Goal: Find specific page/section: Find specific page/section

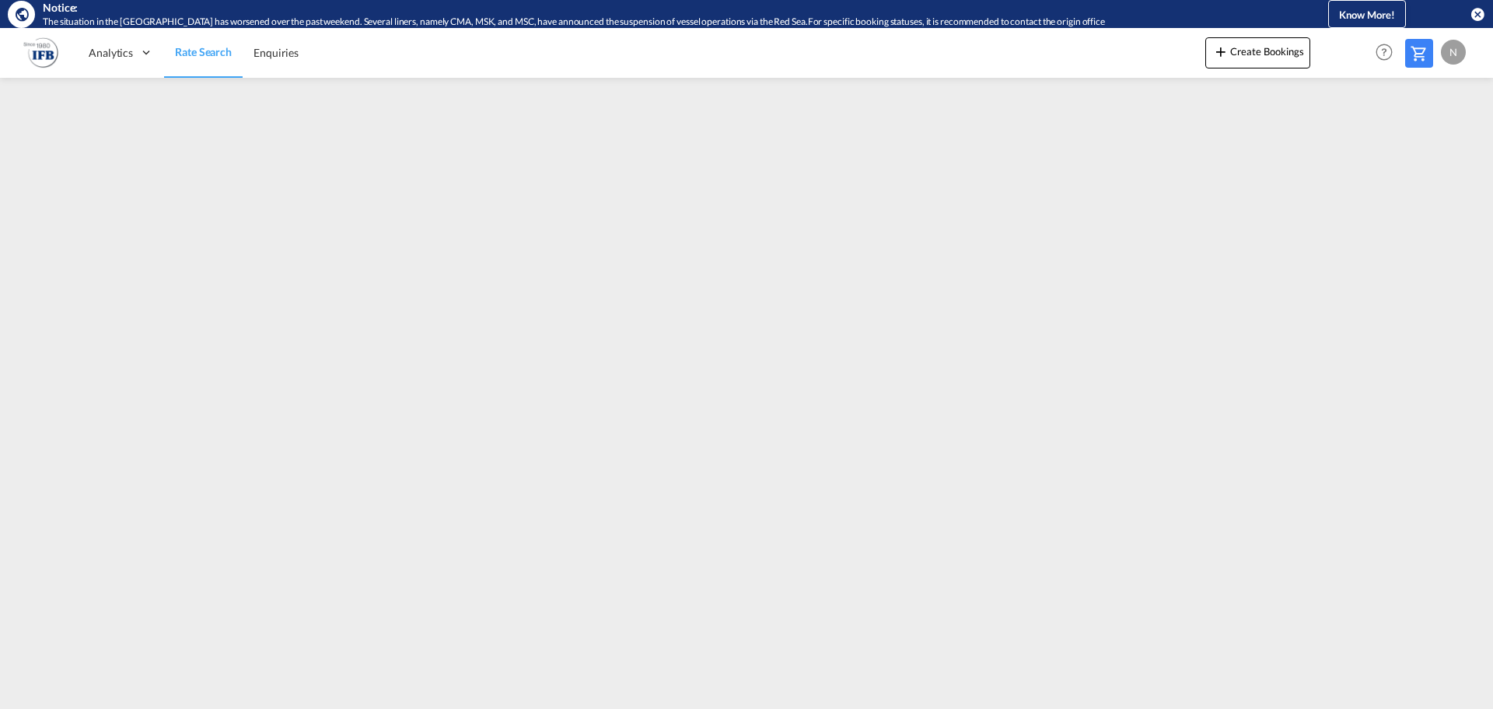
click at [208, 47] on span "Rate Search" at bounding box center [203, 51] width 57 height 13
click at [214, 52] on span "Rate Search" at bounding box center [203, 51] width 57 height 13
click at [164, 66] on link "Rate Search" at bounding box center [203, 52] width 79 height 51
click at [61, 57] on div "Analytics Reports Rate Search Enquiries Create Bookings Help Resources Product …" at bounding box center [746, 52] width 1447 height 48
click at [51, 57] on img at bounding box center [40, 52] width 35 height 35
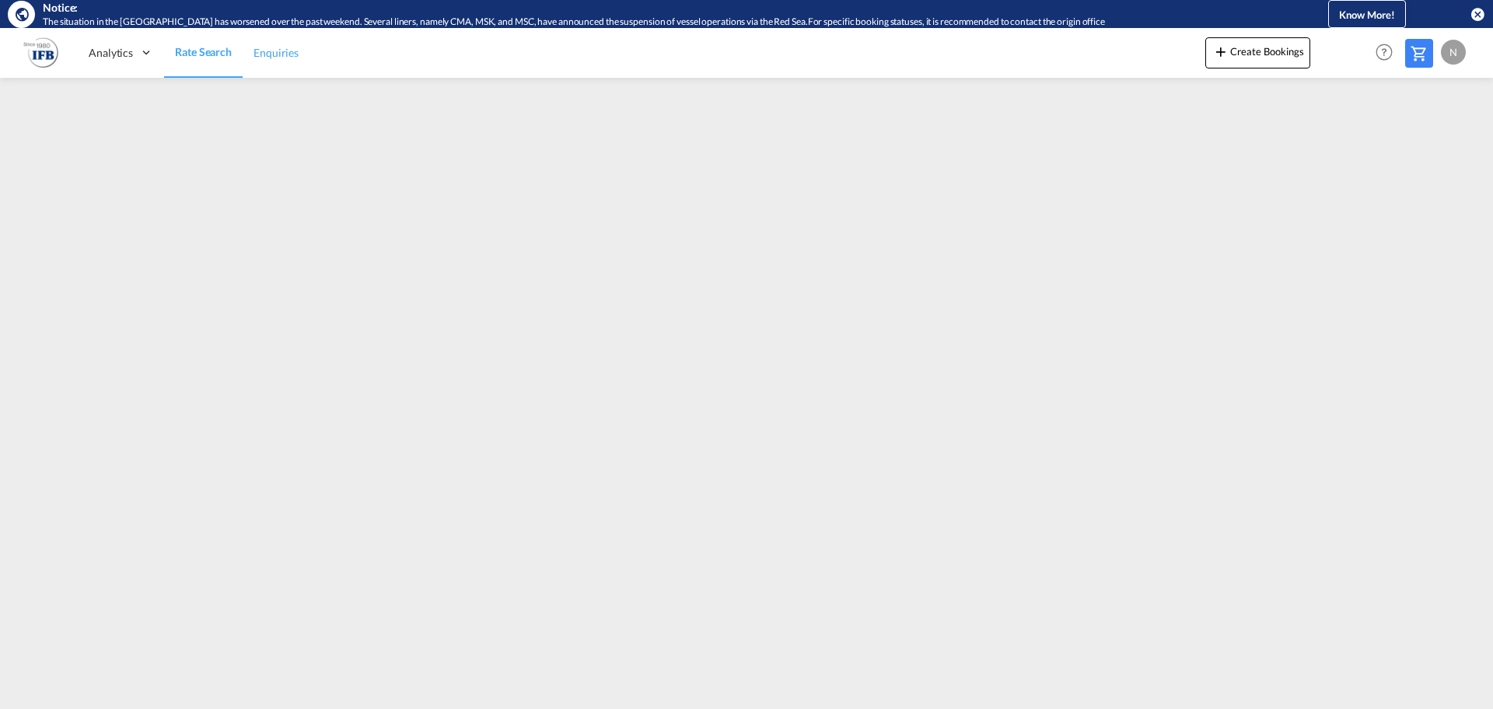
click at [260, 52] on span "Enquiries" at bounding box center [276, 52] width 45 height 13
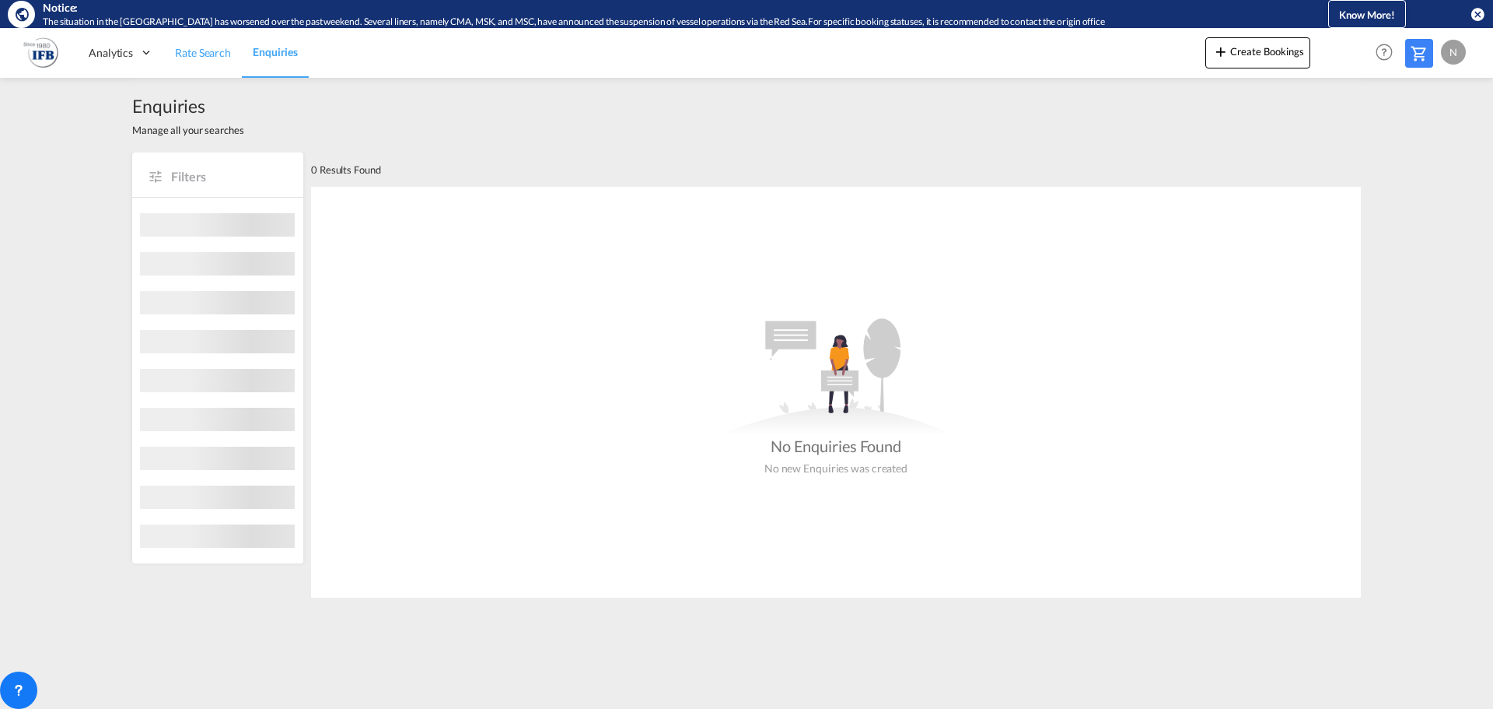
click at [201, 59] on span "Rate Search" at bounding box center [203, 53] width 56 height 16
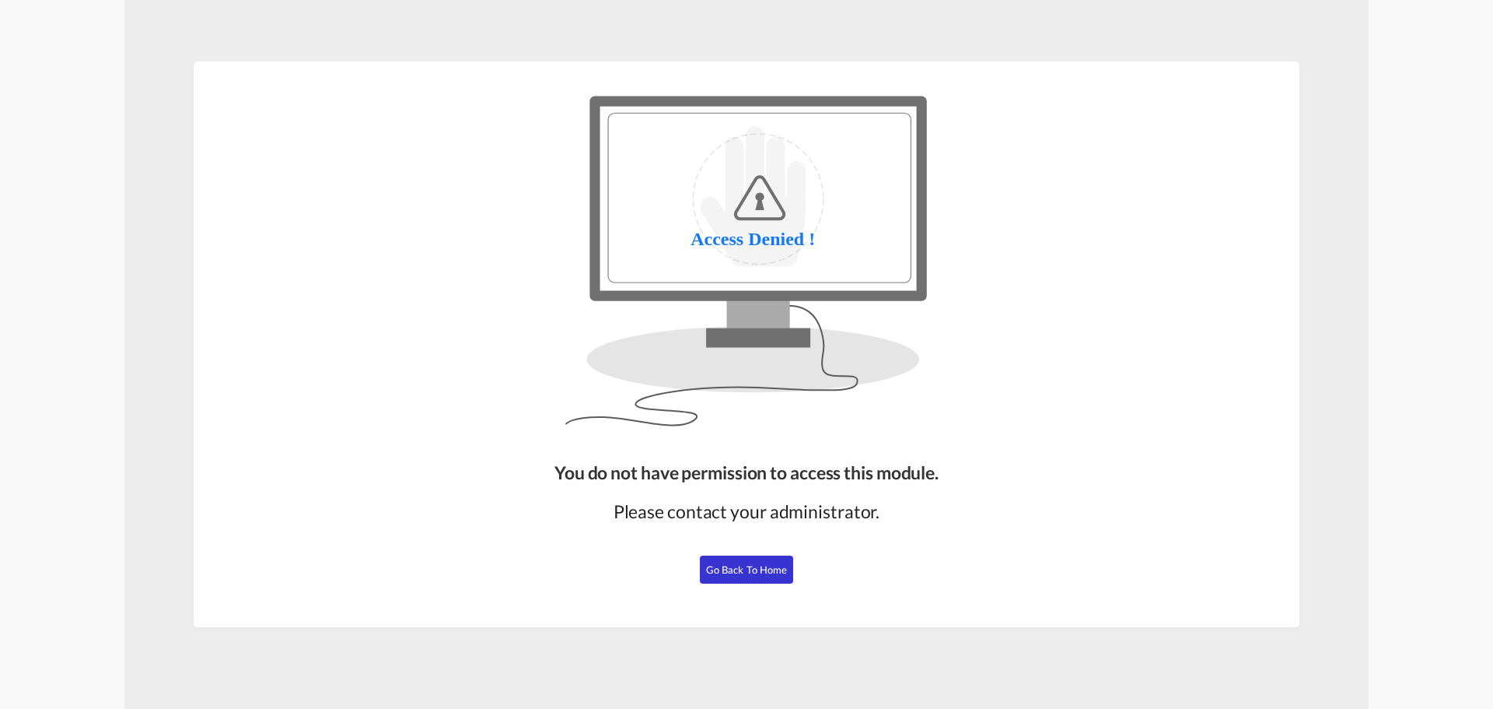
click at [732, 579] on button "Go Back to Home" at bounding box center [746, 569] width 93 height 28
